Goal: Transaction & Acquisition: Register for event/course

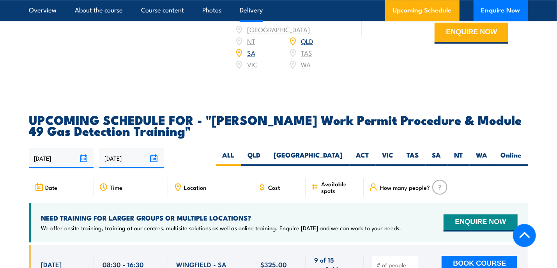
scroll to position [1208, 0]
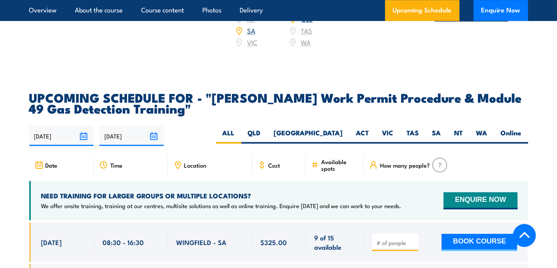
click at [395, 239] on input "number" at bounding box center [395, 243] width 39 height 8
type input "1"
click at [452, 234] on button "BOOK COURSE" at bounding box center [479, 242] width 76 height 17
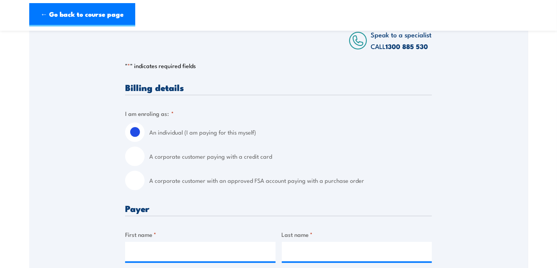
scroll to position [156, 0]
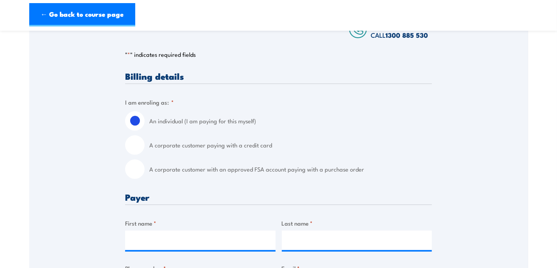
click at [131, 149] on input "A corporate customer paying with a credit card" at bounding box center [134, 145] width 19 height 19
radio input "true"
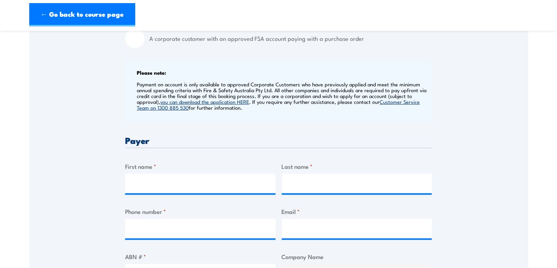
scroll to position [312, 0]
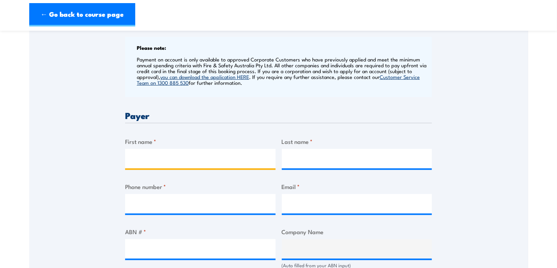
click at [132, 152] on input "First name *" at bounding box center [200, 158] width 150 height 19
type input "[PERSON_NAME]"
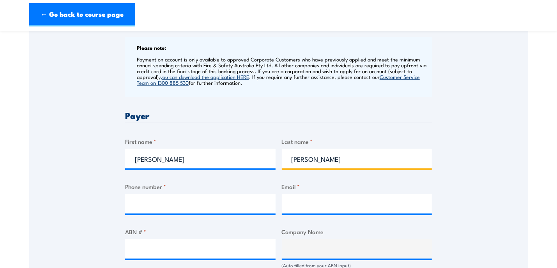
type input "[PERSON_NAME]"
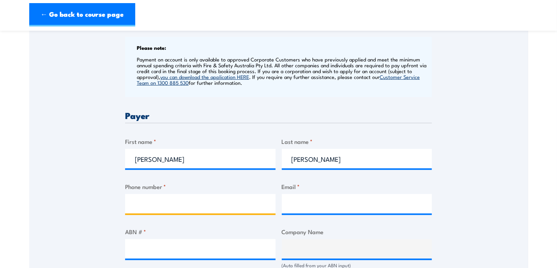
click at [136, 207] on input "Phone number *" at bounding box center [200, 203] width 150 height 19
type input "0455498048"
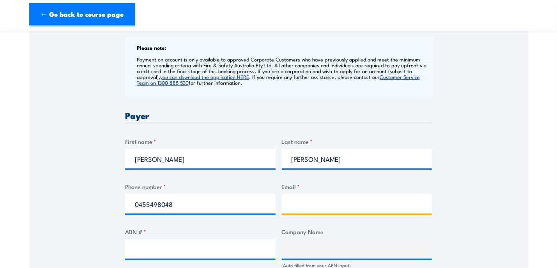
click at [312, 201] on input "Email *" at bounding box center [357, 203] width 150 height 19
type input "[PERSON_NAME][EMAIL_ADDRESS][PERSON_NAME][DOMAIN_NAME]"
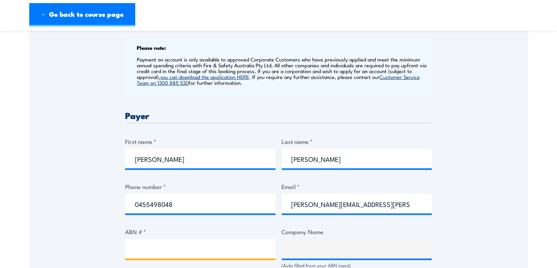
click at [147, 252] on input "ABN # *" at bounding box center [200, 249] width 150 height 19
type input "18100274520"
type input "[PERSON_NAME] & EQUIPMENT HIRE (SA) PTY LTD"
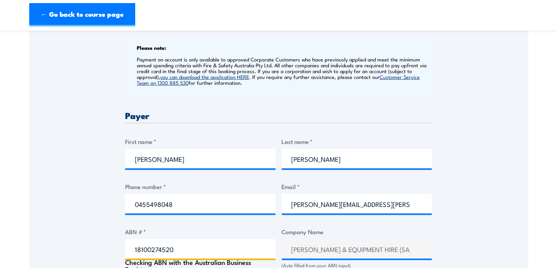
type input "18100274520"
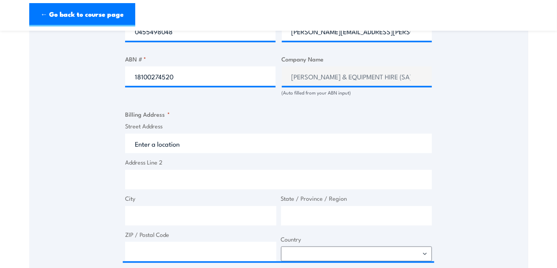
scroll to position [506, 0]
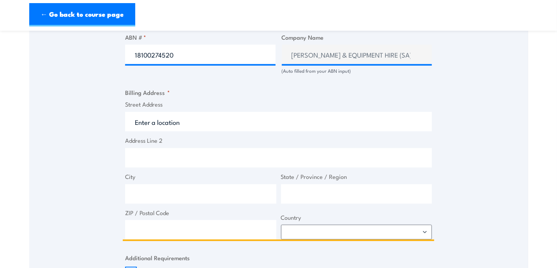
click at [164, 122] on input "Street Address" at bounding box center [278, 121] width 307 height 19
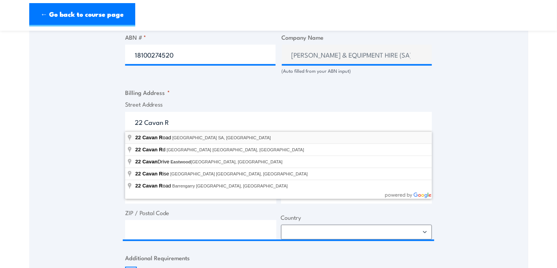
type input "[STREET_ADDRESS]"
type input "Dry Creek"
type input "[GEOGRAPHIC_DATA]"
type input "5094"
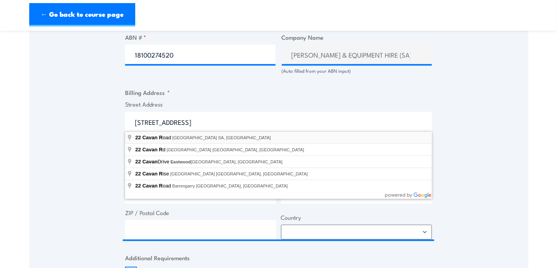
select select "[GEOGRAPHIC_DATA]"
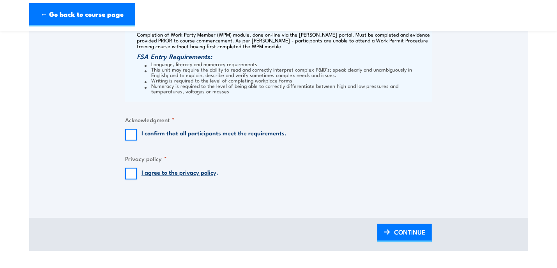
scroll to position [818, 0]
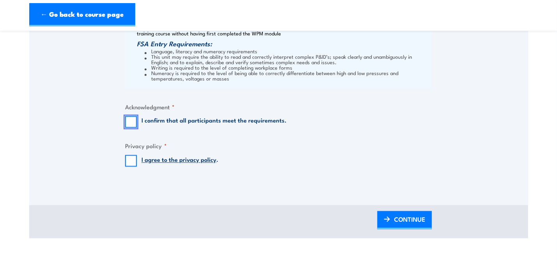
click at [133, 118] on input "I confirm that all participants meet the requirements." at bounding box center [131, 122] width 12 height 12
checkbox input "true"
click at [133, 158] on input "I agree to the privacy policy ." at bounding box center [131, 161] width 12 height 12
checkbox input "true"
click at [408, 217] on span "CONTINUE" at bounding box center [409, 220] width 31 height 21
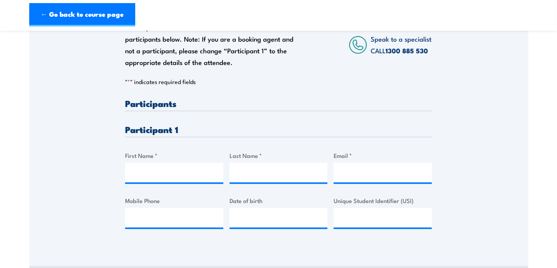
scroll to position [156, 0]
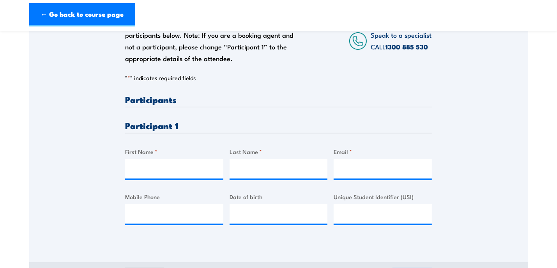
click at [184, 99] on h3 "Participants" at bounding box center [278, 99] width 307 height 9
click at [151, 167] on input "First Name *" at bounding box center [174, 168] width 98 height 19
type input "[PERSON_NAME]"
click at [258, 162] on input "Last Name *" at bounding box center [278, 168] width 98 height 19
type input "Lees"
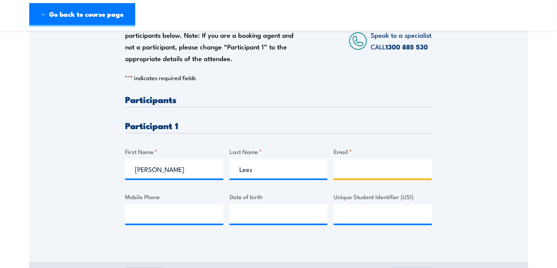
paste input "[EMAIL_ADDRESS][DOMAIN_NAME]"
type input "[EMAIL_ADDRESS][DOMAIN_NAME]"
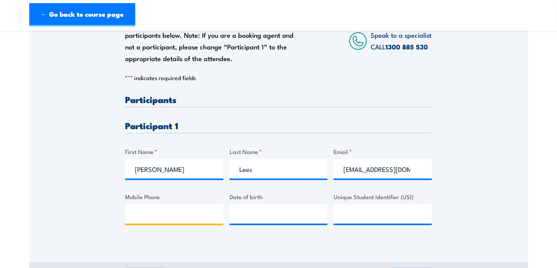
paste input "0422 696 331"
type input "0422 696 331"
paste input "[DATE]"
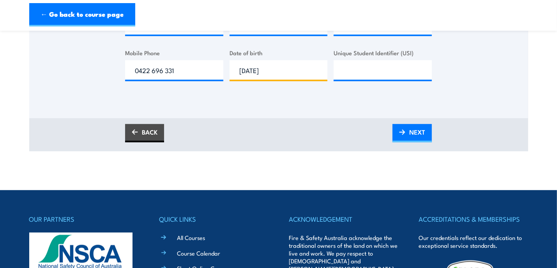
scroll to position [312, 0]
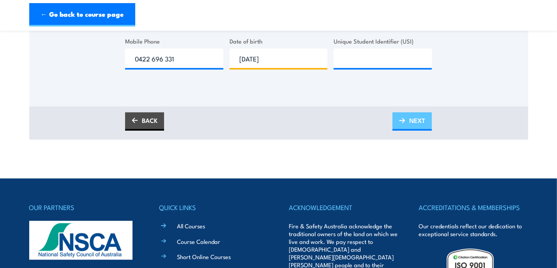
type input "[DATE]"
click at [410, 125] on span "NEXT" at bounding box center [417, 120] width 16 height 21
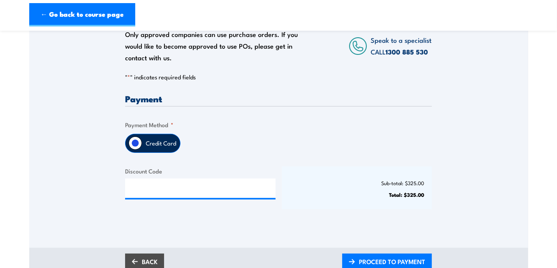
scroll to position [156, 0]
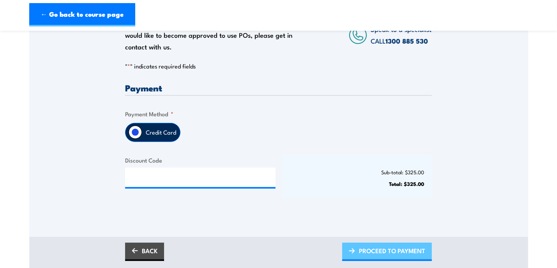
click at [368, 250] on span "PROCEED TO PAYMENT" at bounding box center [392, 251] width 66 height 21
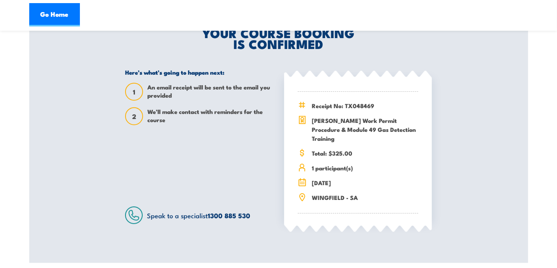
scroll to position [194, 0]
